Goal: Download file/media

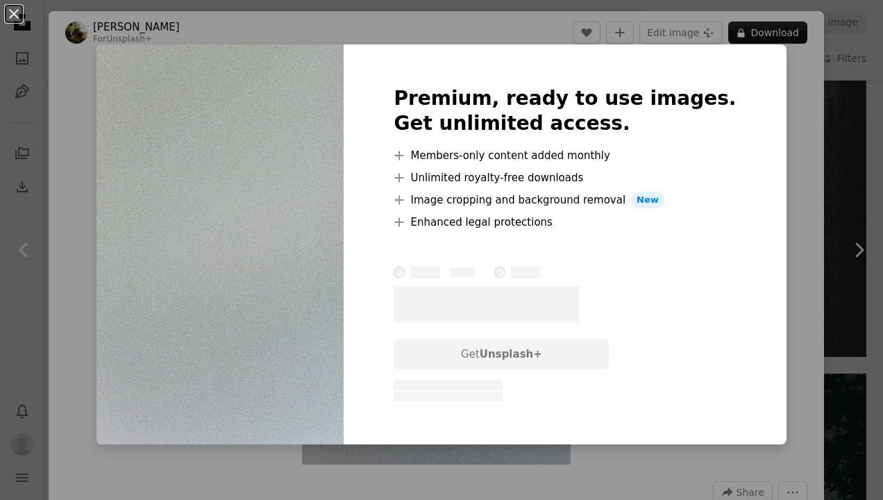
scroll to position [69, 0]
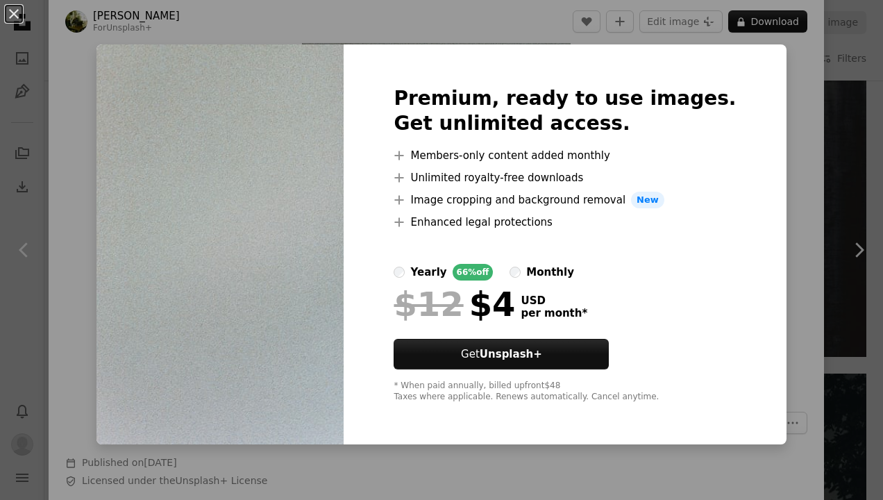
click at [777, 115] on div "An X shape Premium, ready to use images. Get unlimited access. A plus sign Memb…" at bounding box center [441, 250] width 883 height 500
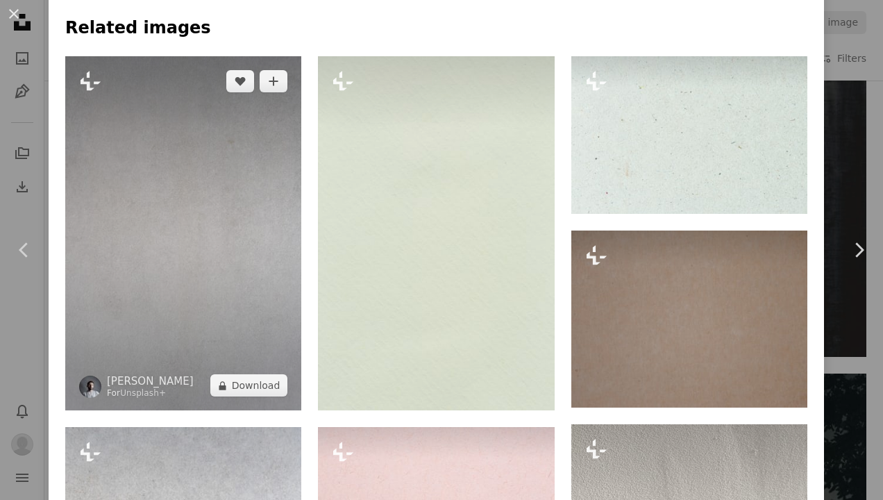
scroll to position [972, 0]
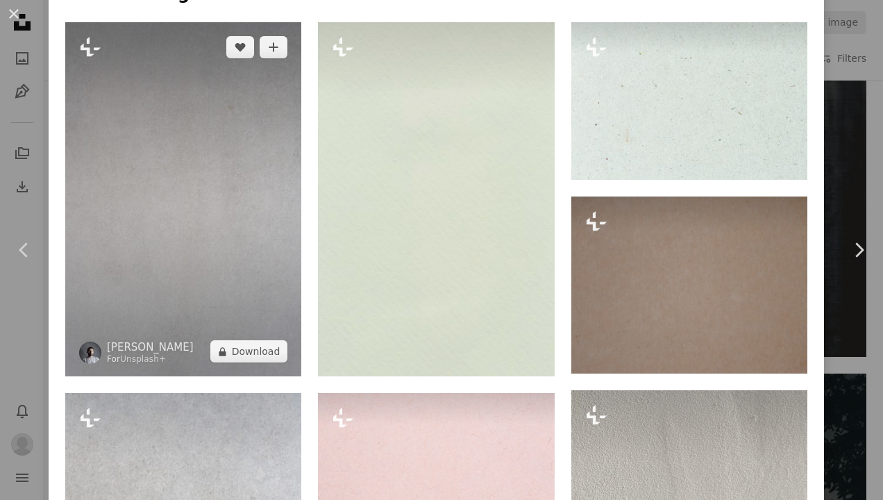
click at [200, 269] on img at bounding box center [183, 199] width 236 height 354
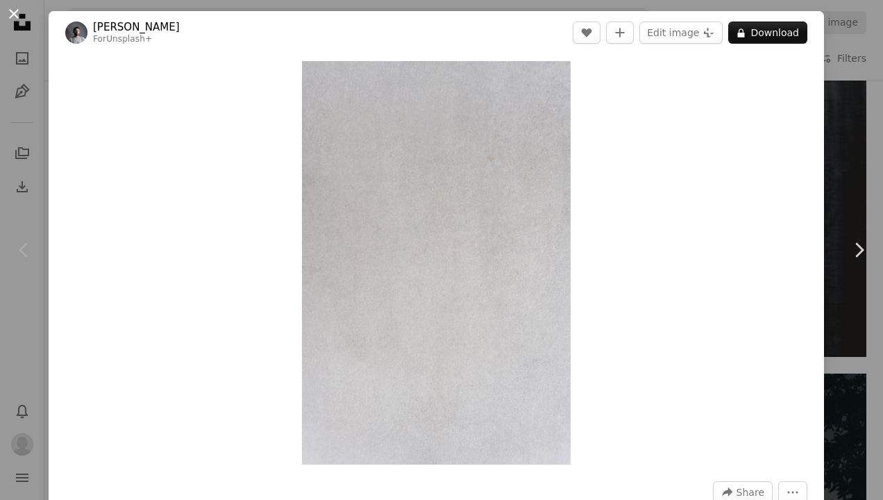
click at [11, 17] on button "An X shape" at bounding box center [14, 14] width 17 height 17
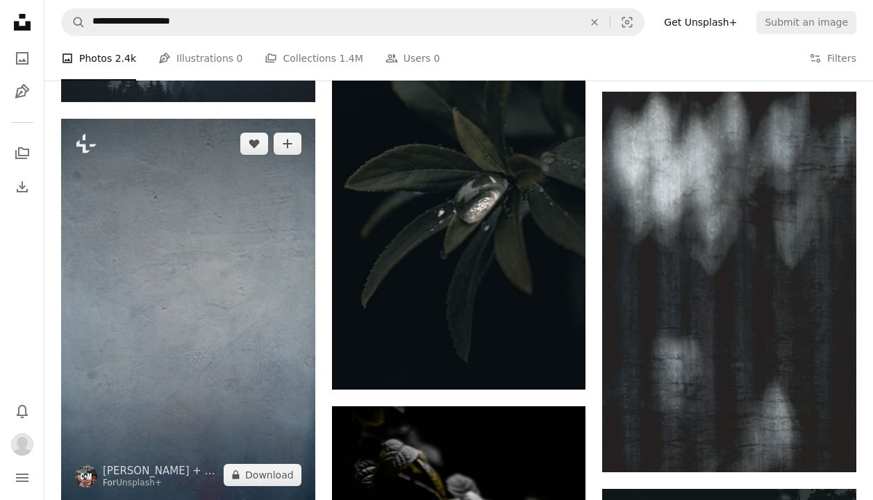
scroll to position [2708, 0]
